Goal: Task Accomplishment & Management: Manage account settings

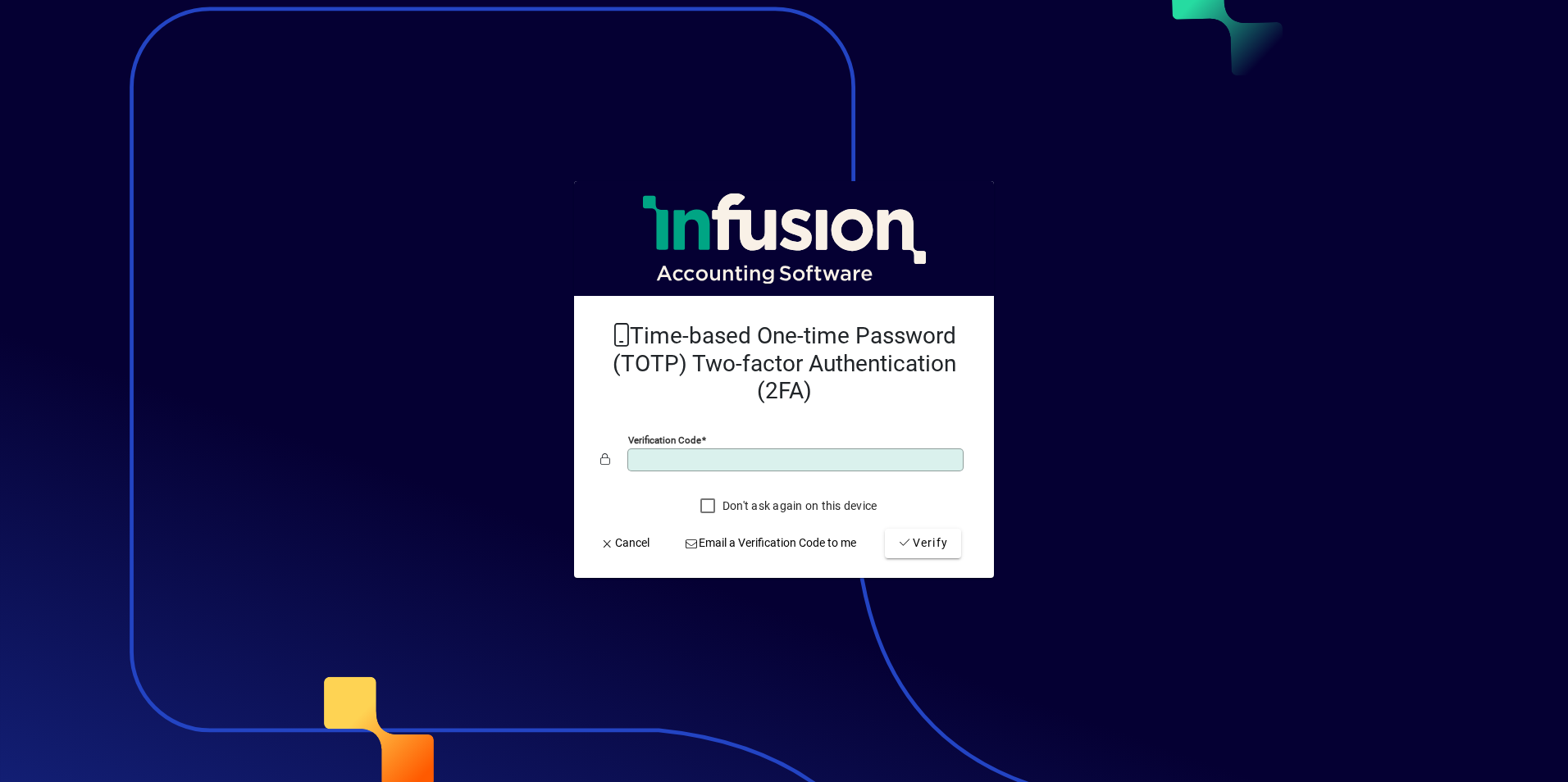
type input "******"
click at [885, 529] on button "Verify" at bounding box center [922, 543] width 76 height 29
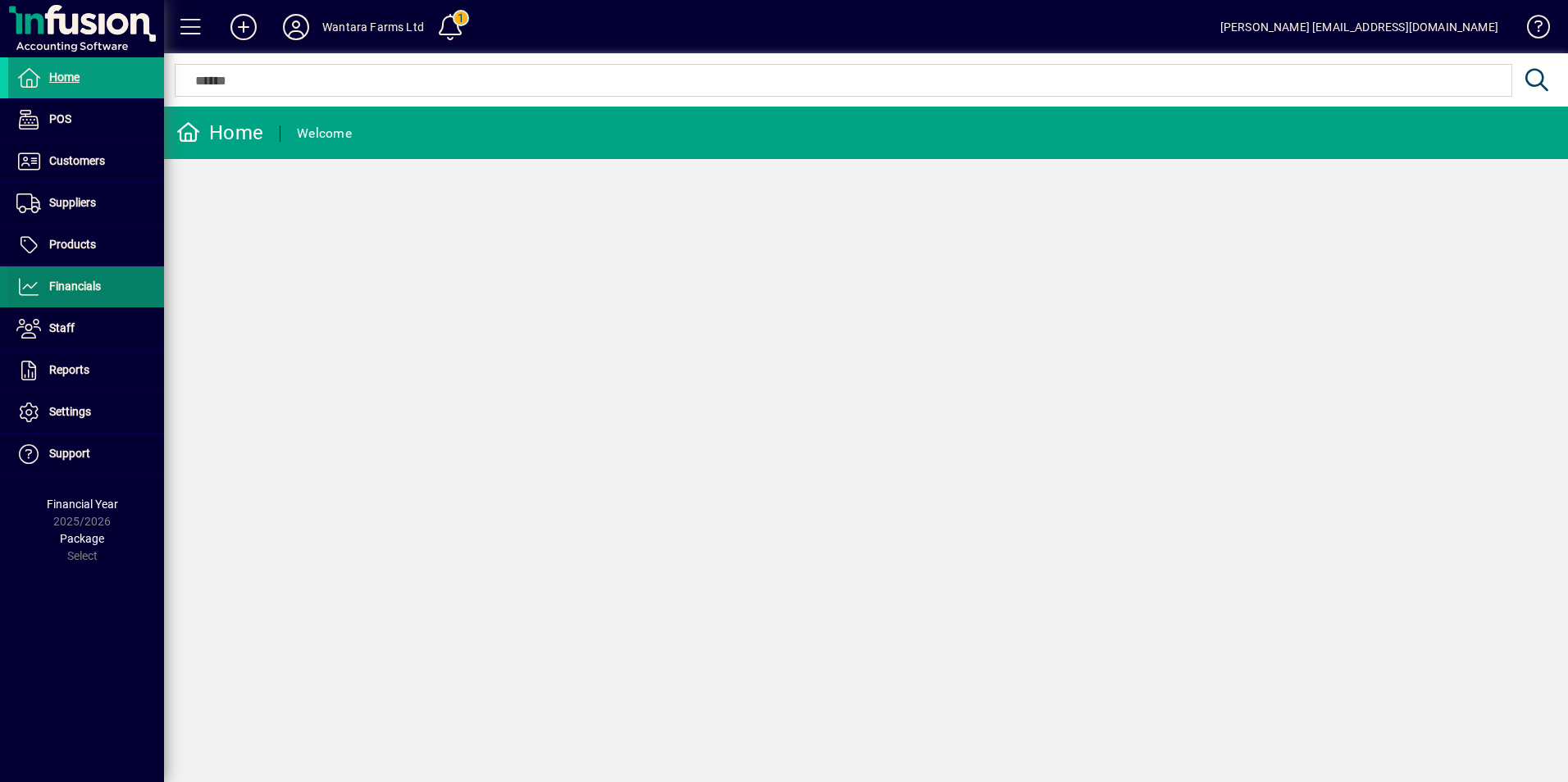
click at [76, 294] on span "Financials" at bounding box center [55, 287] width 93 height 20
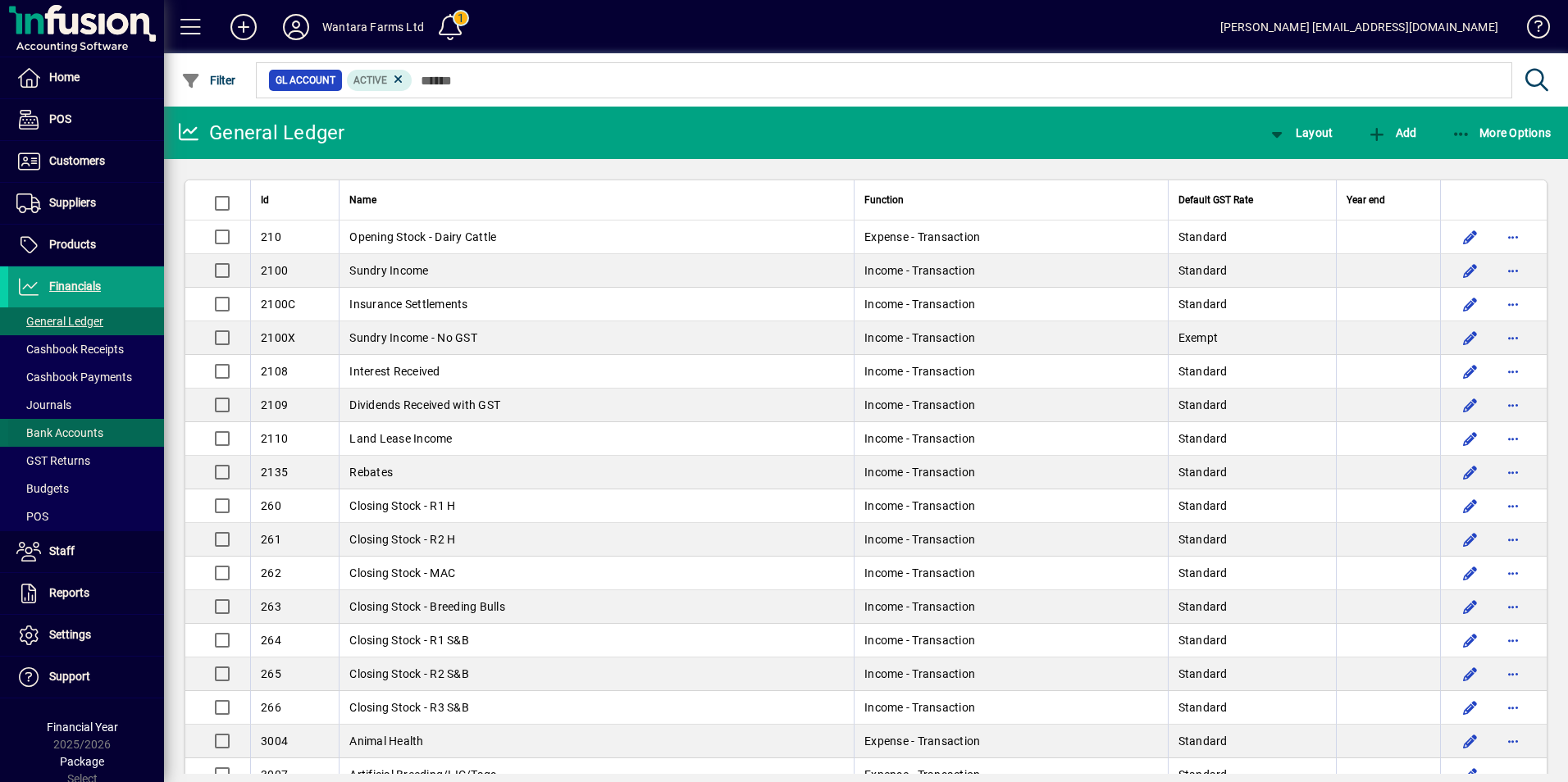
click at [72, 428] on span "Bank Accounts" at bounding box center [59, 433] width 86 height 13
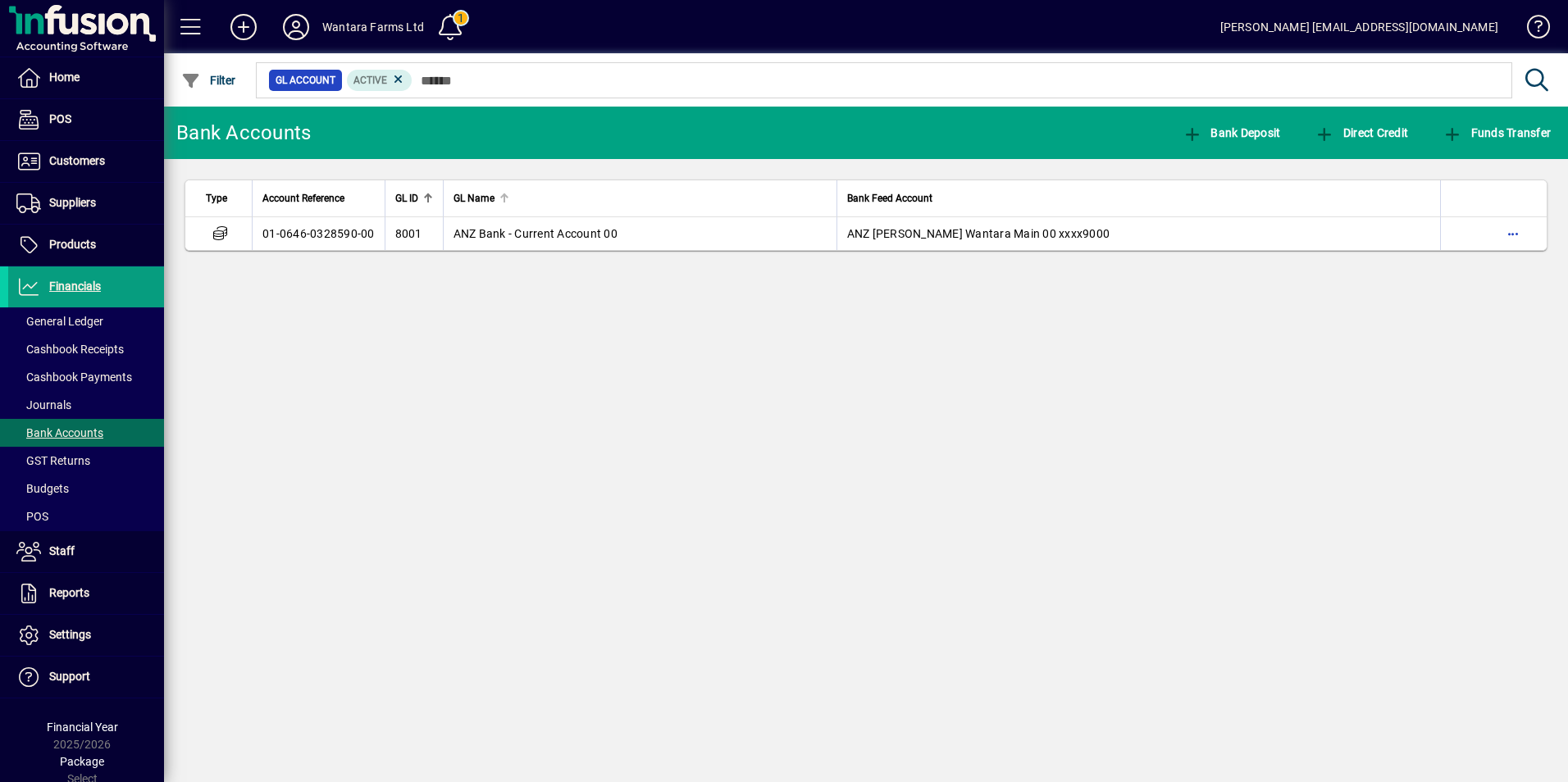
click at [508, 213] on th "GL Name" at bounding box center [639, 198] width 394 height 37
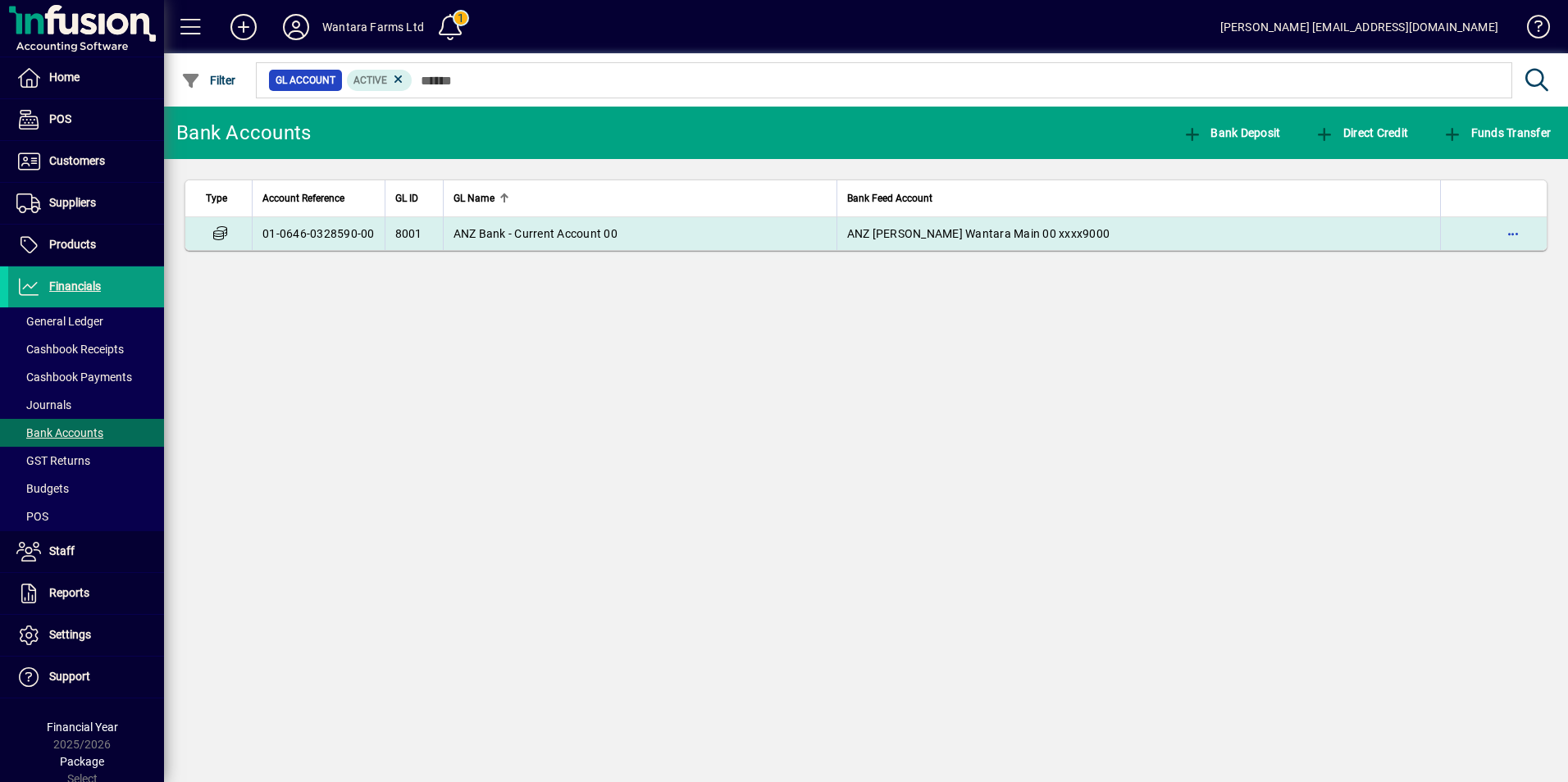
click at [496, 232] on span "ANZ Bank - Current Account 00" at bounding box center [536, 234] width 165 height 13
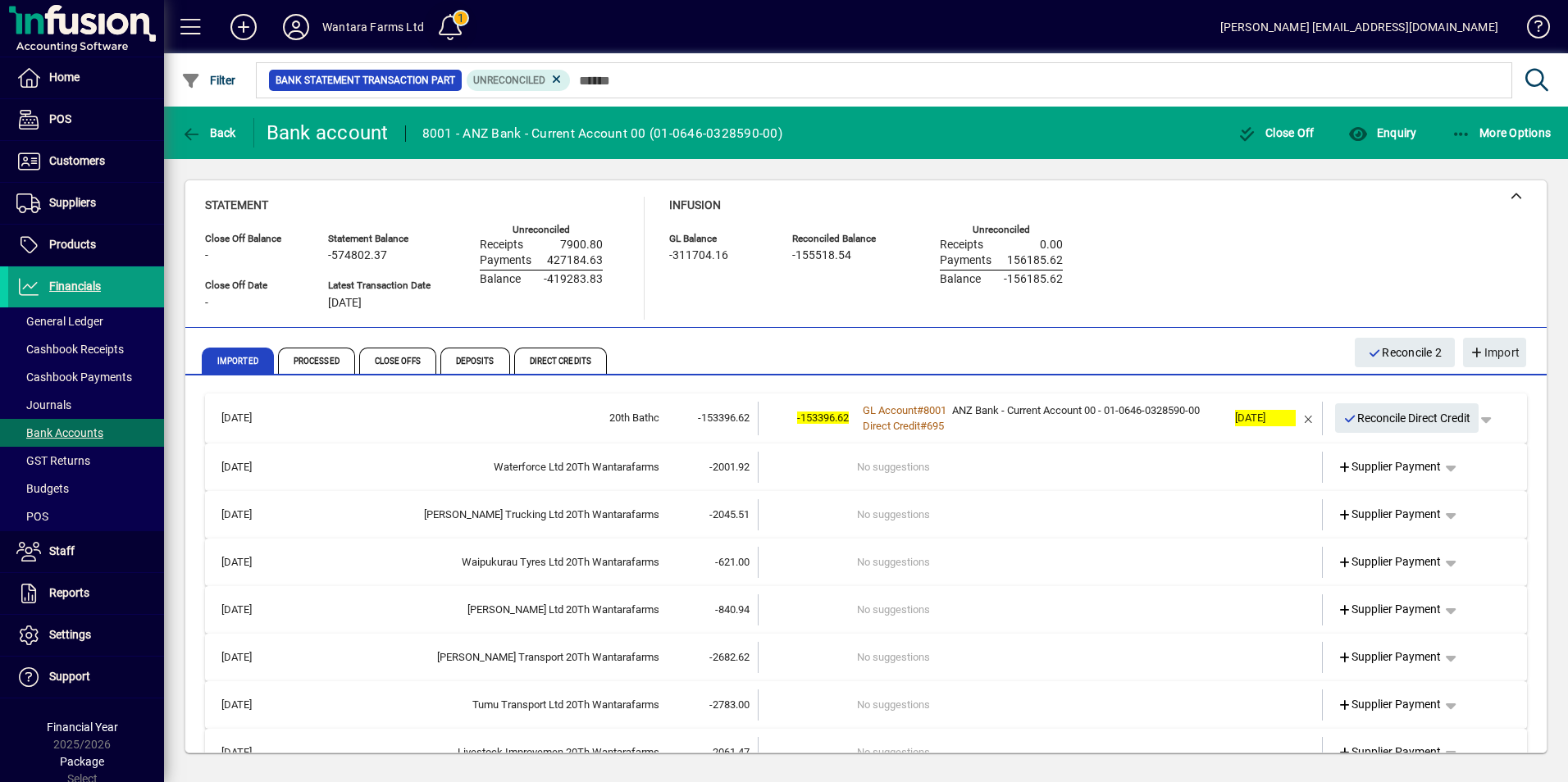
click at [438, 23] on span at bounding box center [450, 27] width 39 height 39
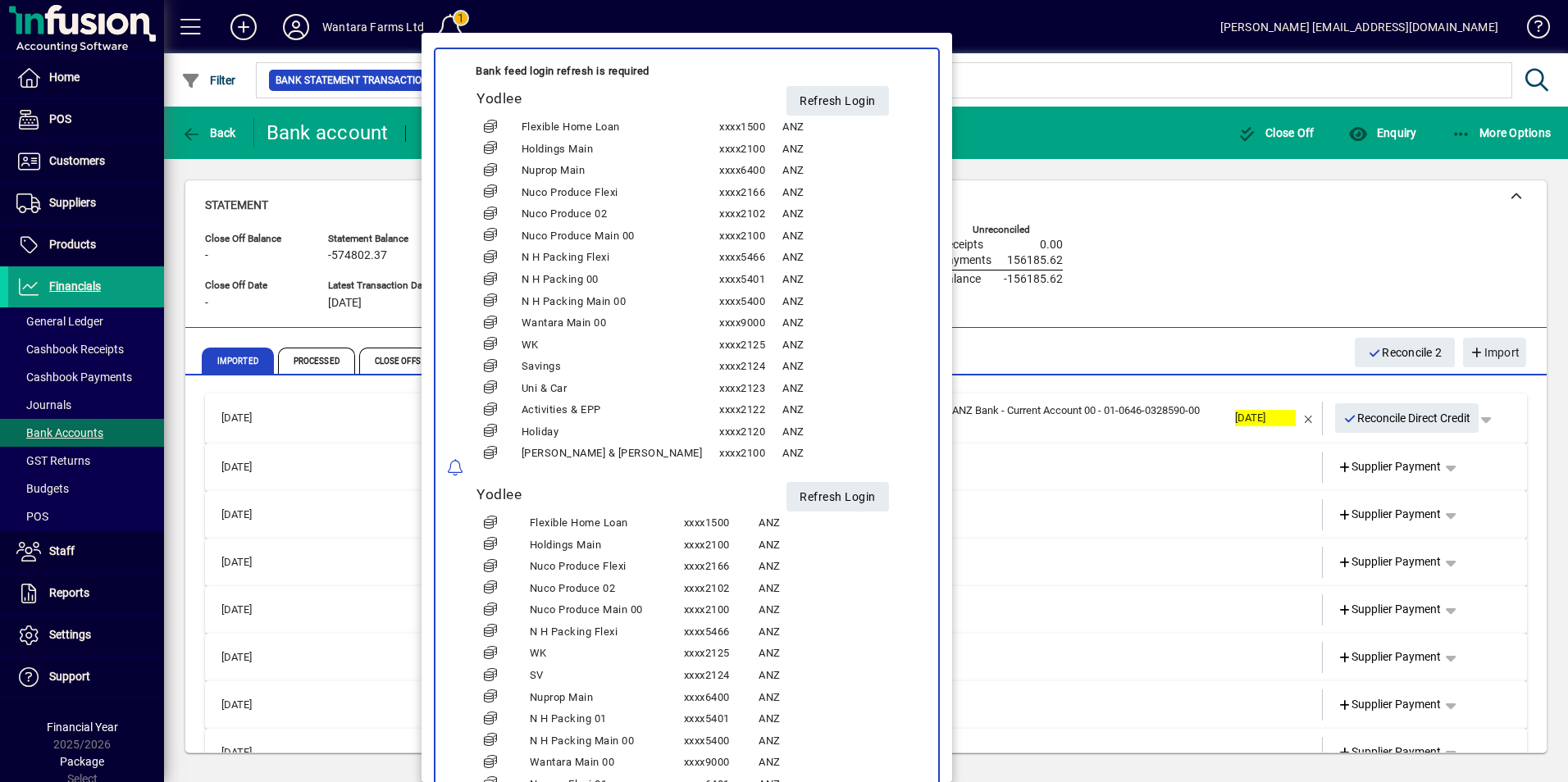
click at [447, 18] on div at bounding box center [784, 391] width 1568 height 782
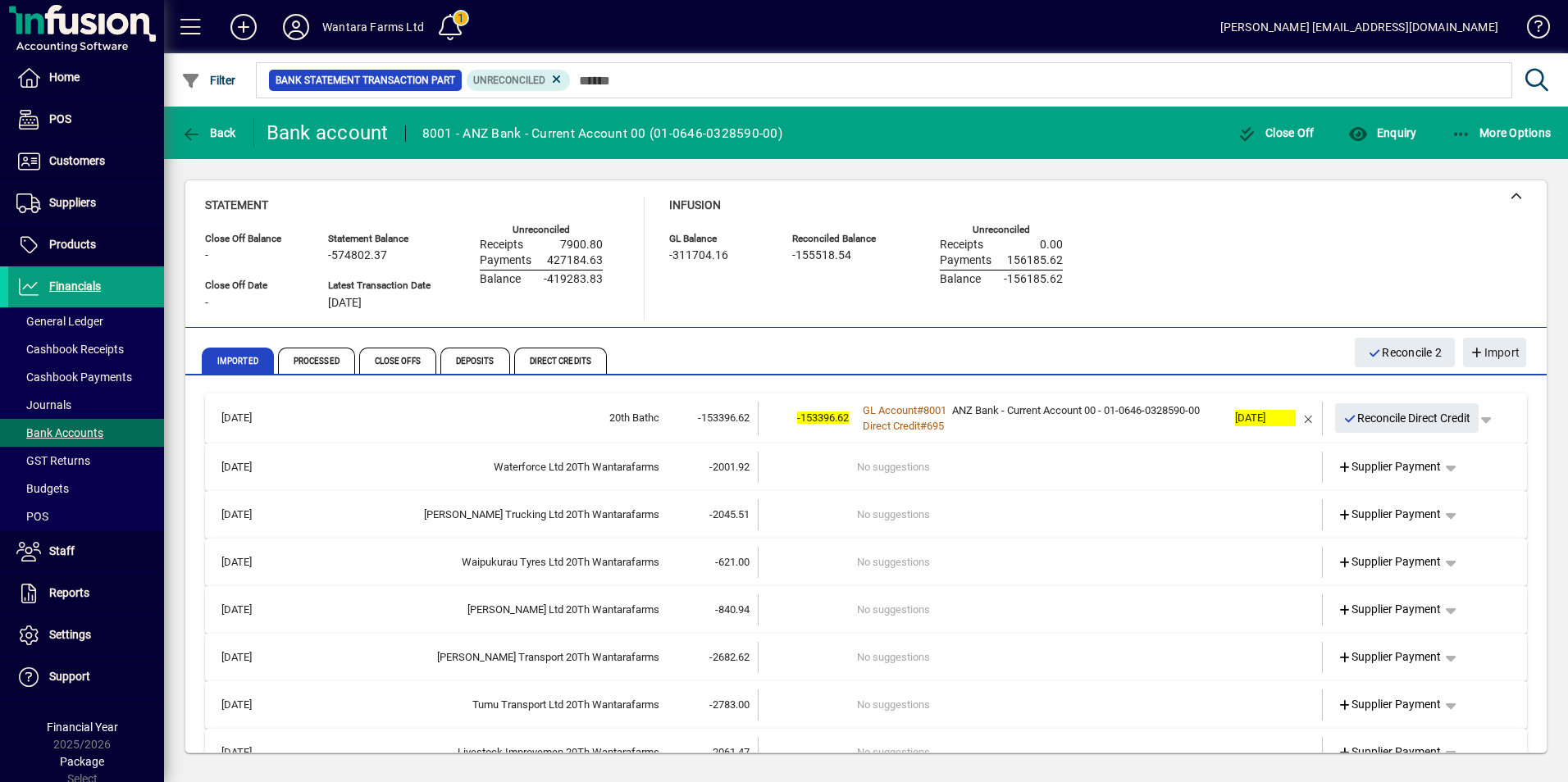
click at [304, 23] on icon at bounding box center [296, 27] width 33 height 26
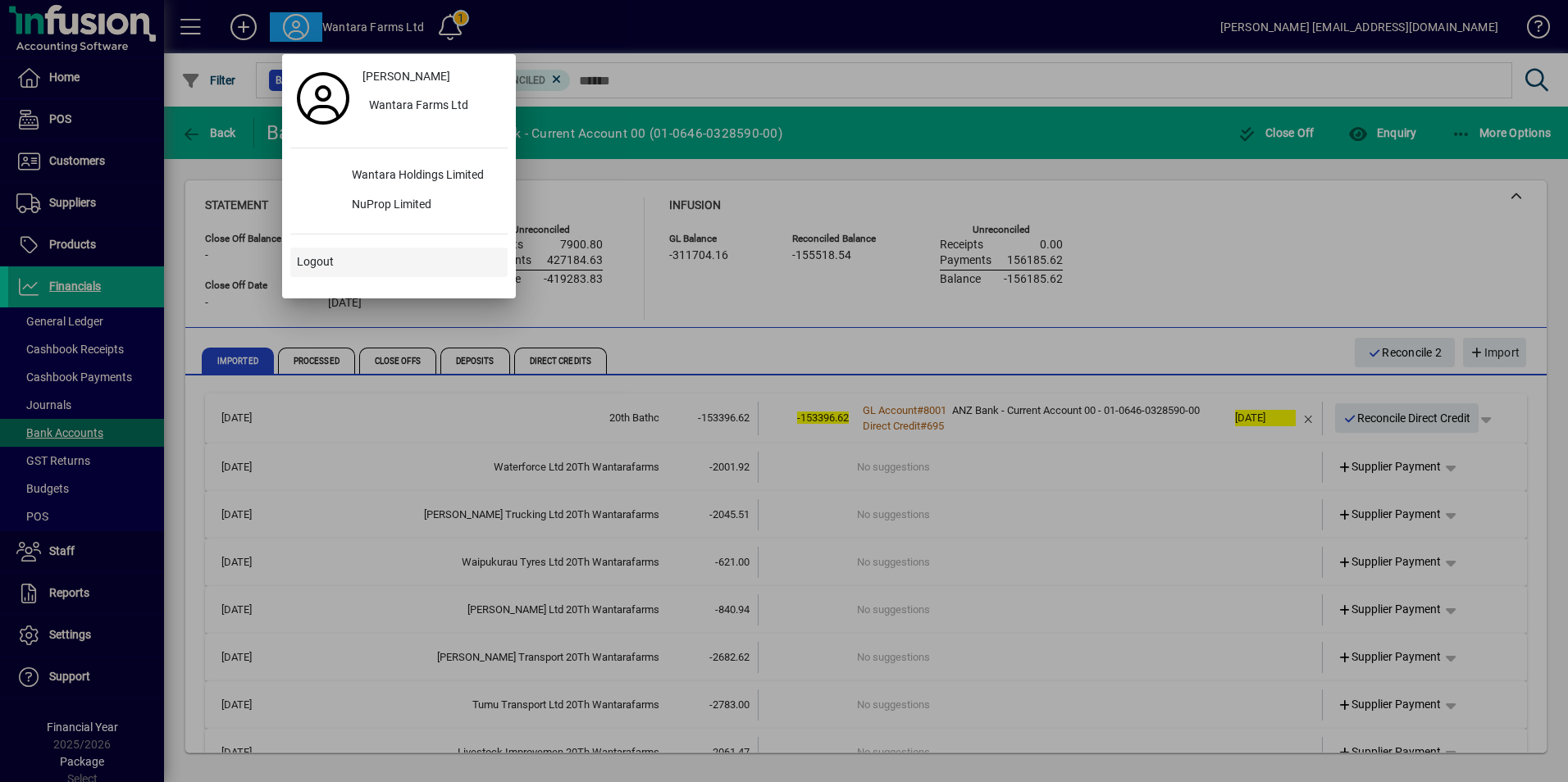
click at [315, 258] on span "Logout" at bounding box center [315, 262] width 37 height 17
